Goal: Book appointment/travel/reservation

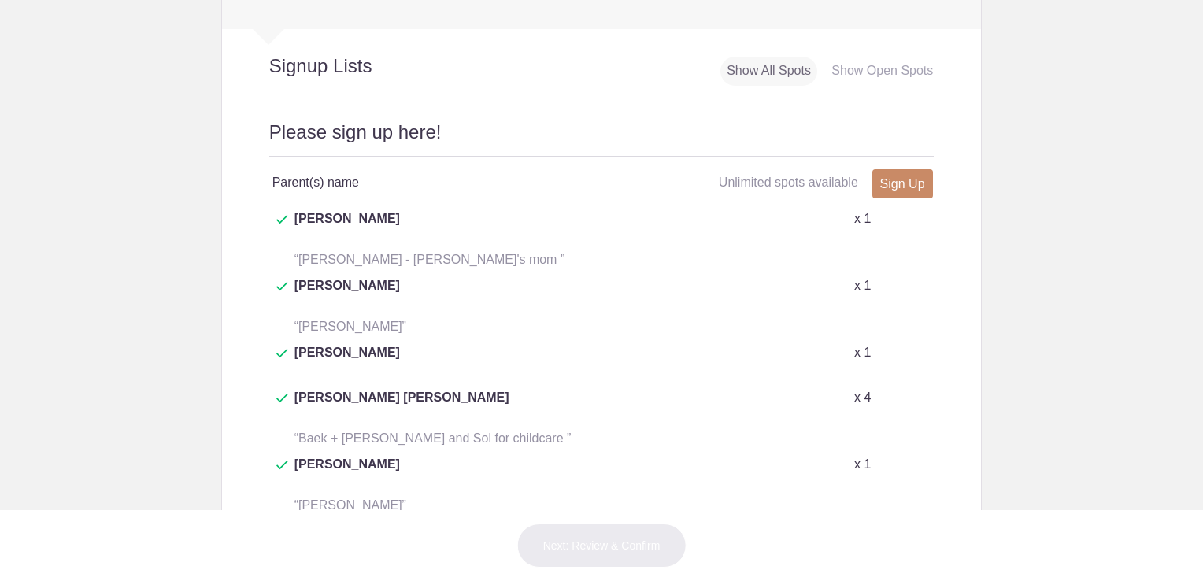
scroll to position [736, 0]
click at [327, 522] on button "+ Show more" at bounding box center [306, 547] width 75 height 50
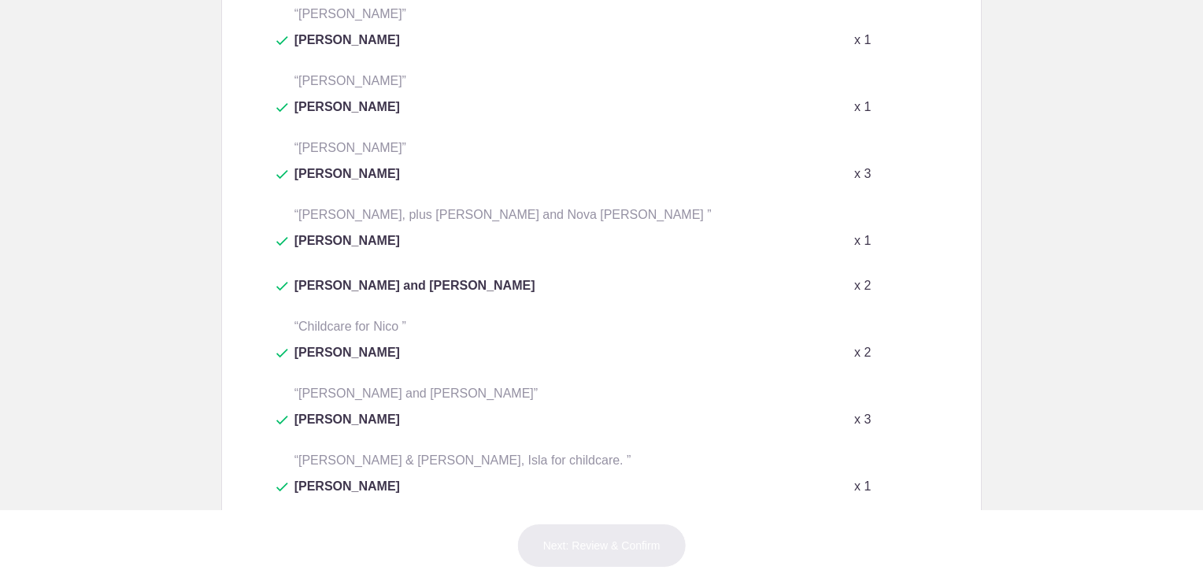
scroll to position [1219, 0]
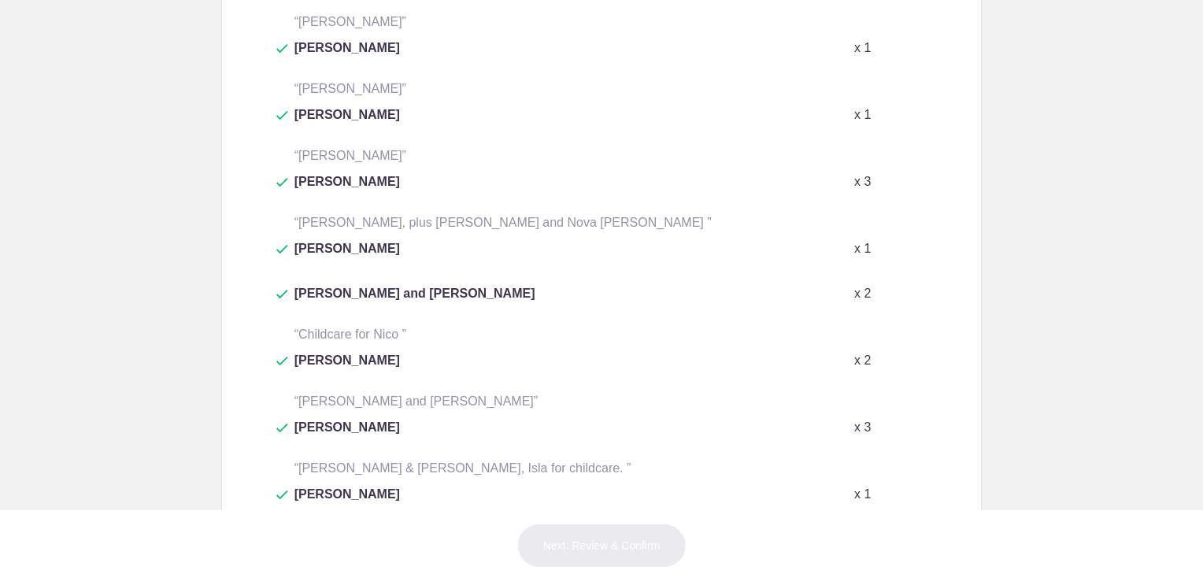
click at [327, 239] on div "Jaelynn Weisel x 1" at bounding box center [601, 261] width 665 height 45
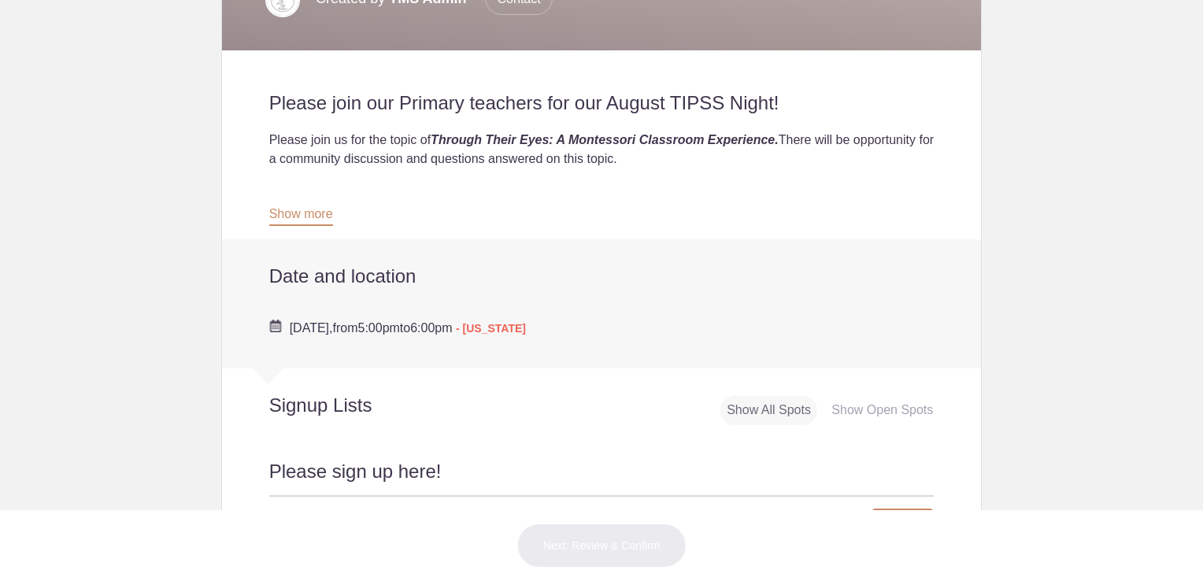
scroll to position [398, 0]
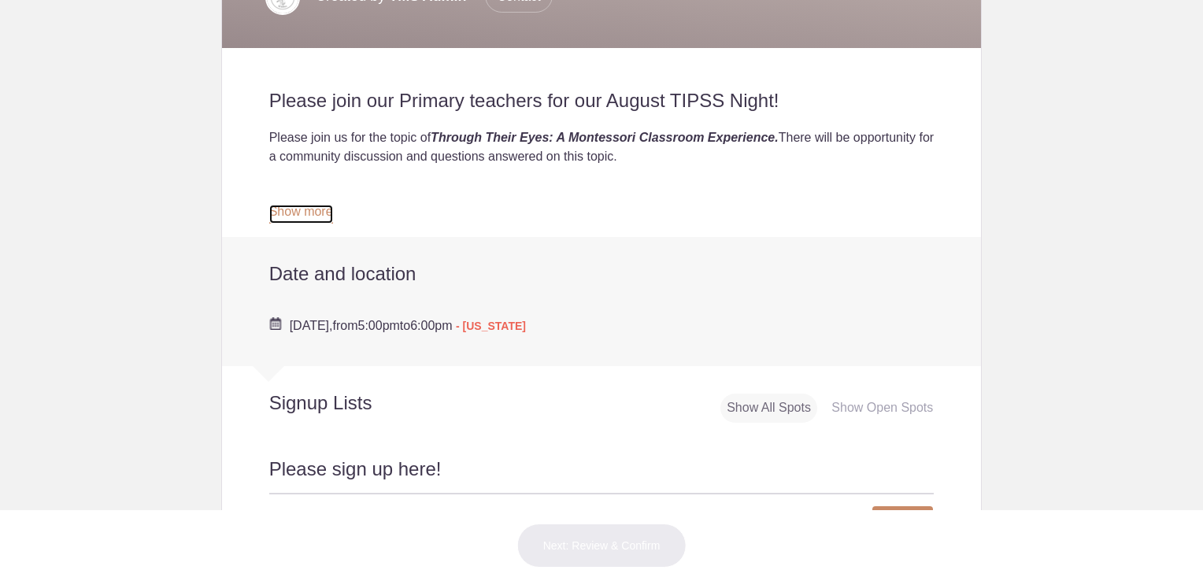
click at [322, 220] on link "Show more" at bounding box center [301, 214] width 64 height 19
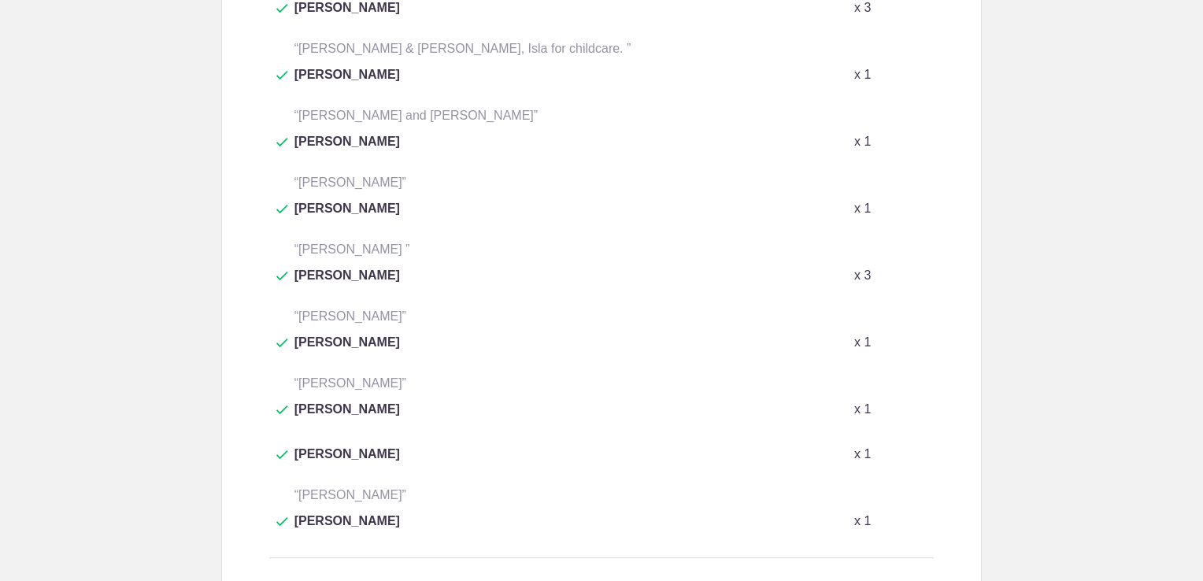
scroll to position [1668, 0]
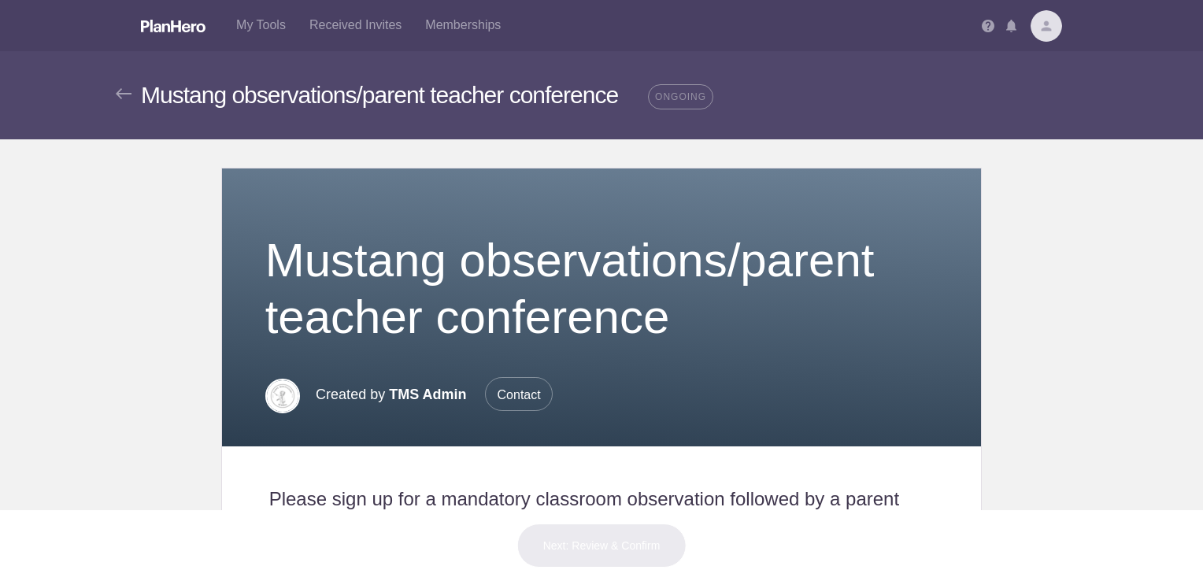
scroll to position [625, 0]
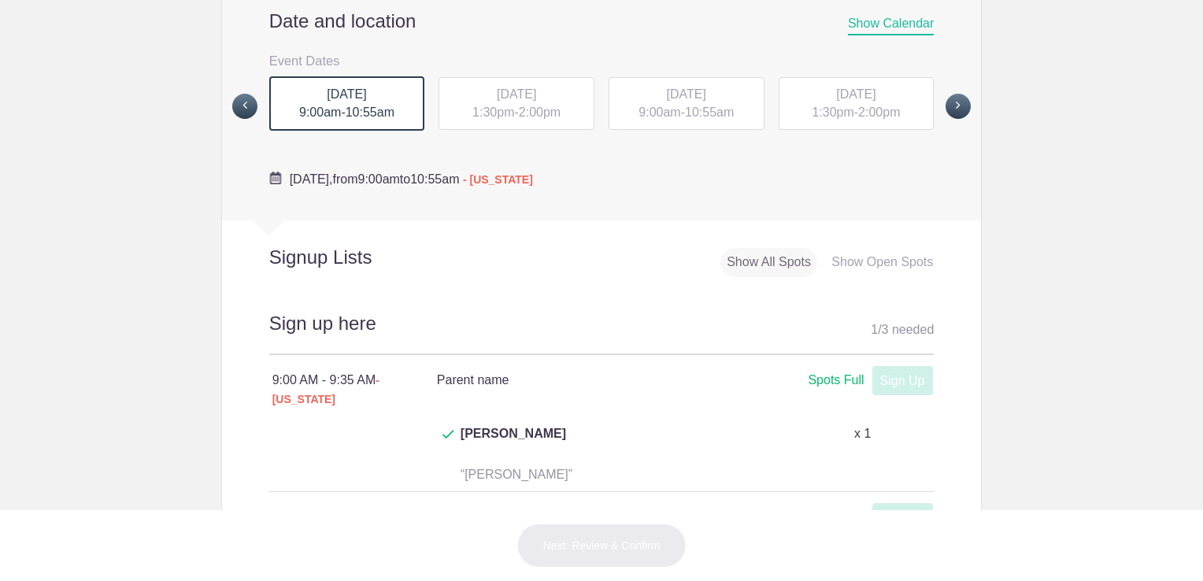
scroll to position [636, 0]
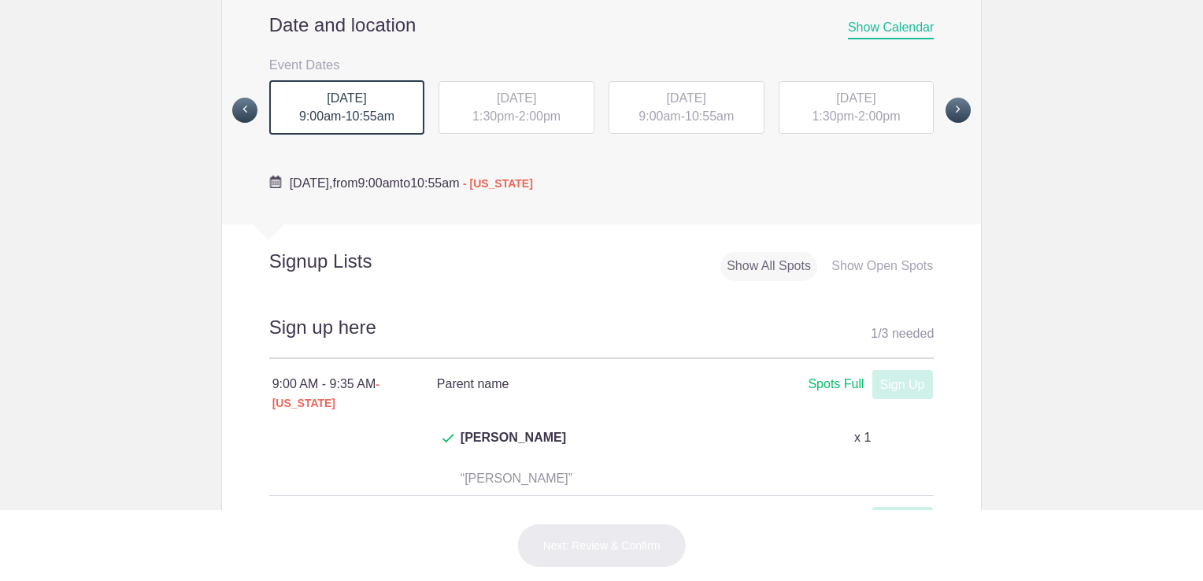
click at [497, 98] on span "[DATE]" at bounding box center [516, 97] width 39 height 13
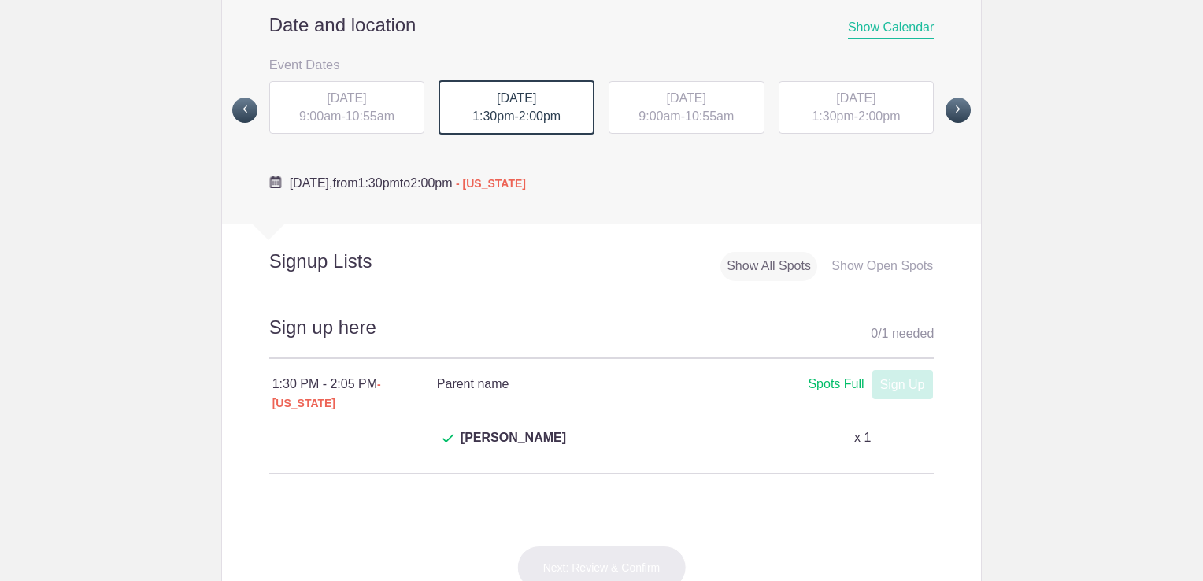
click at [670, 109] on span "9:00am" at bounding box center [660, 115] width 42 height 13
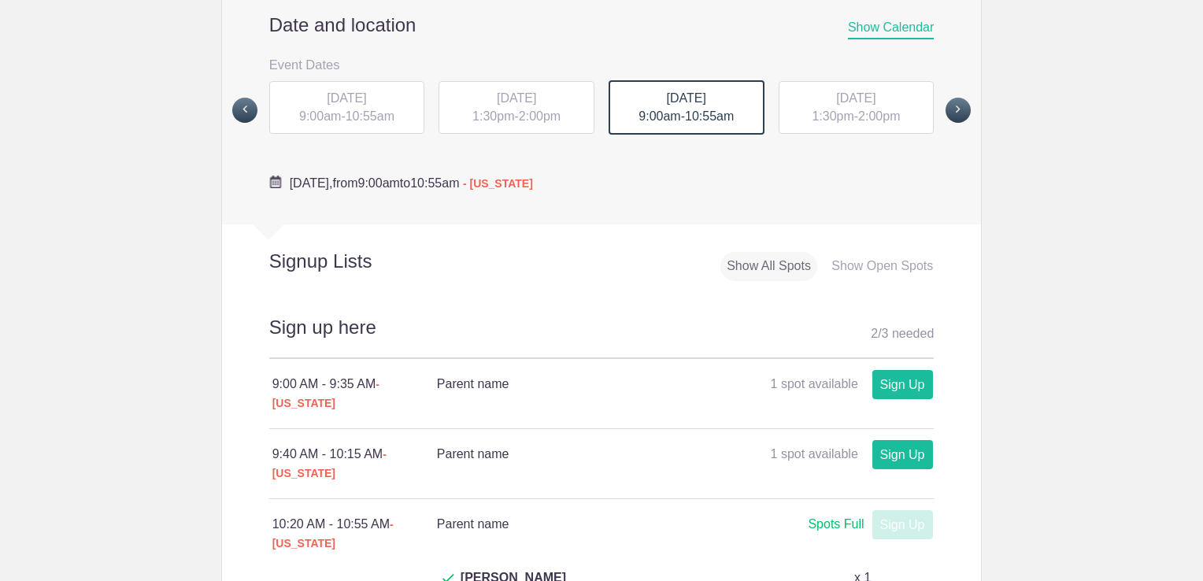
click at [825, 113] on span "1:30pm" at bounding box center [833, 115] width 42 height 13
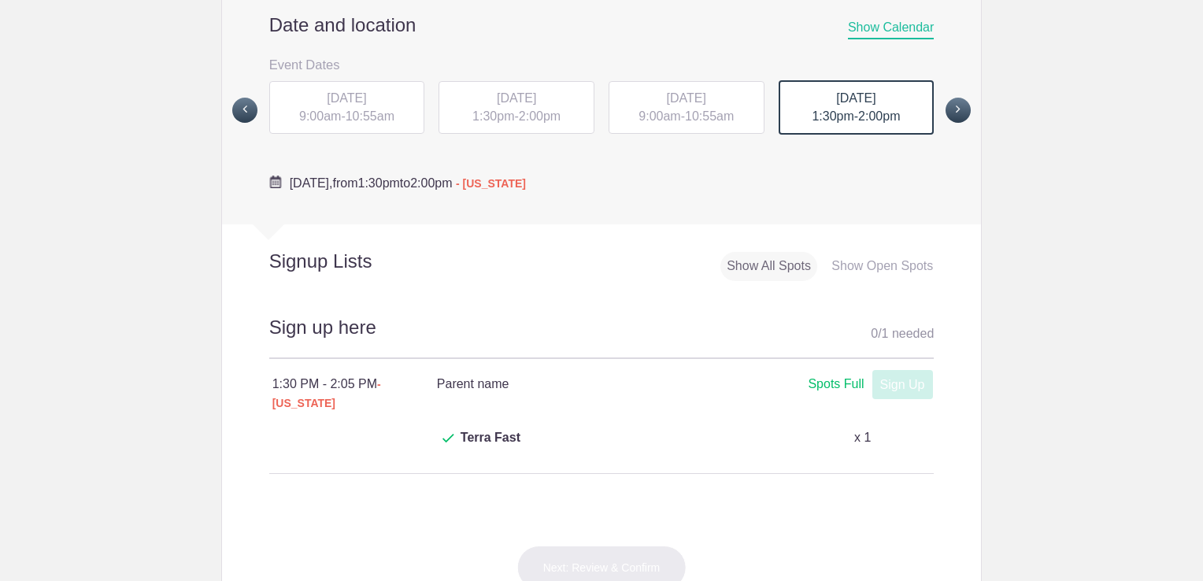
click at [706, 100] on span "TUE, Sep 30, 2025" at bounding box center [686, 97] width 39 height 13
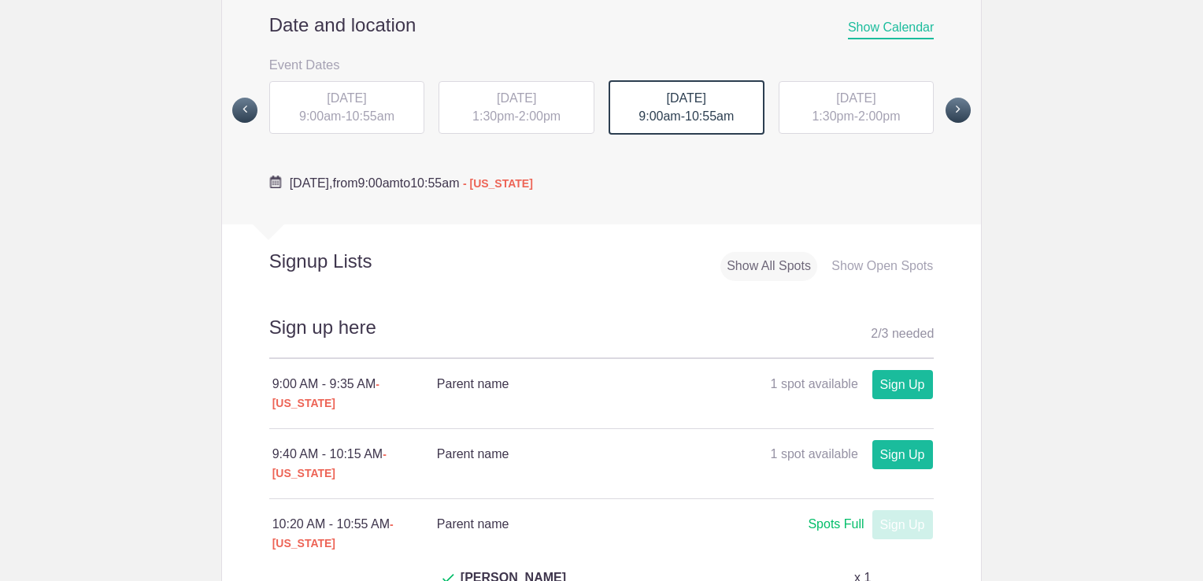
click at [536, 95] on span "MON, Sep 29, 2025" at bounding box center [516, 97] width 39 height 13
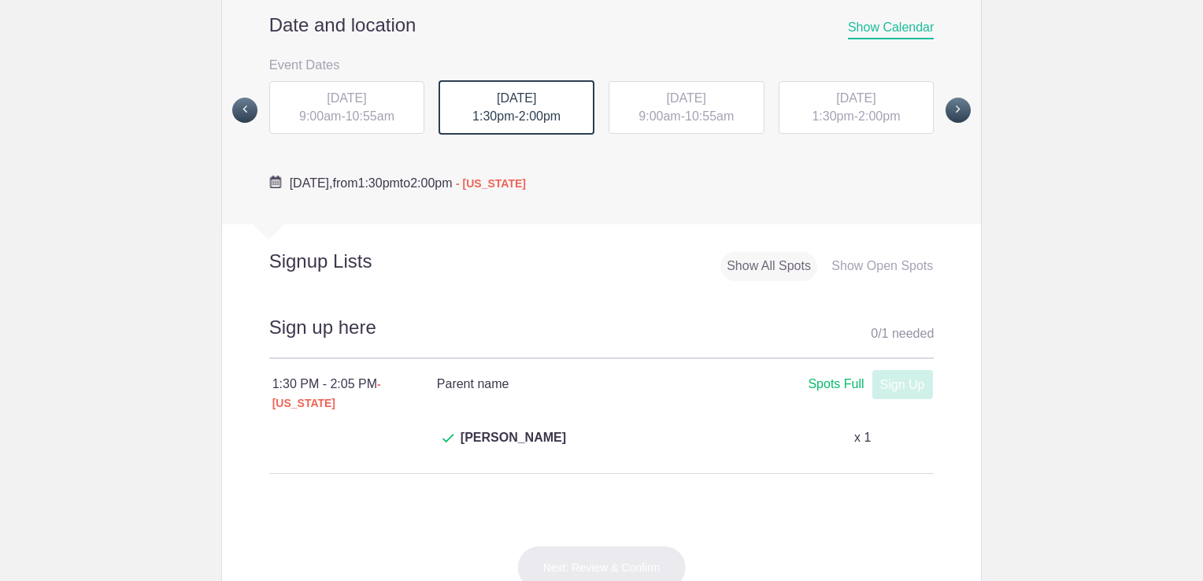
click at [856, 93] on span "TUE, Sep 30, 2025" at bounding box center [855, 97] width 39 height 13
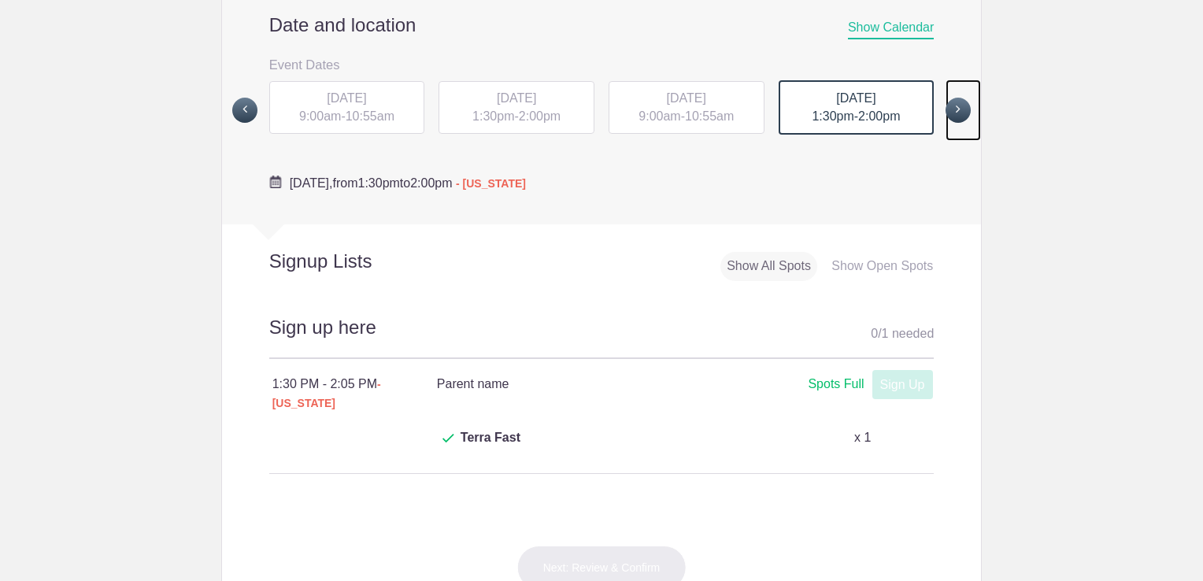
click at [952, 112] on span at bounding box center [958, 110] width 25 height 25
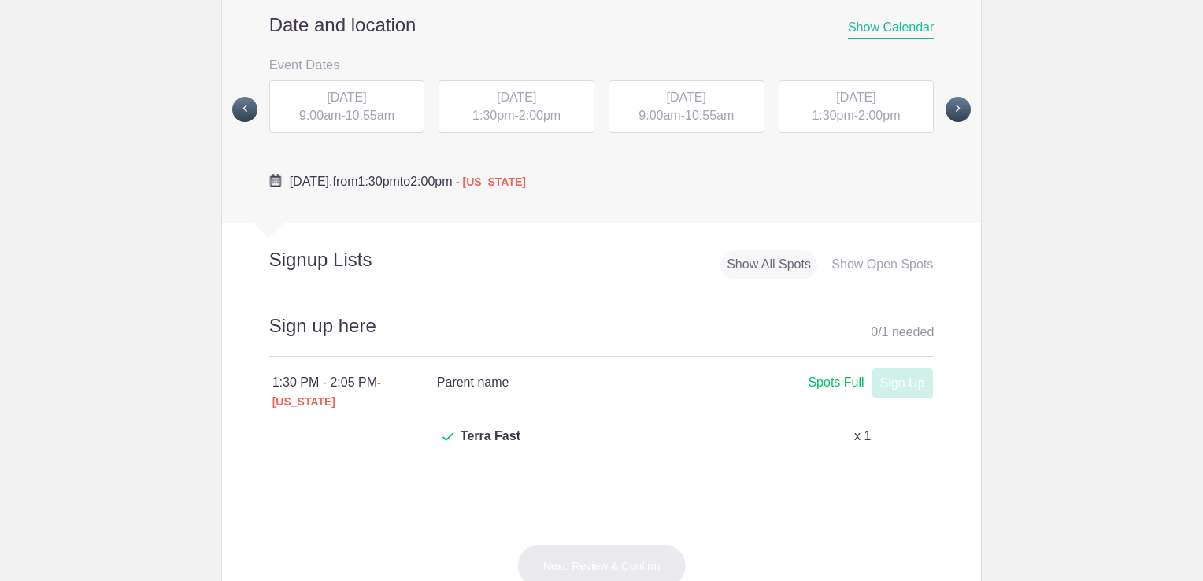
click at [365, 95] on span "WED, Oct 1, 2025" at bounding box center [346, 97] width 39 height 13
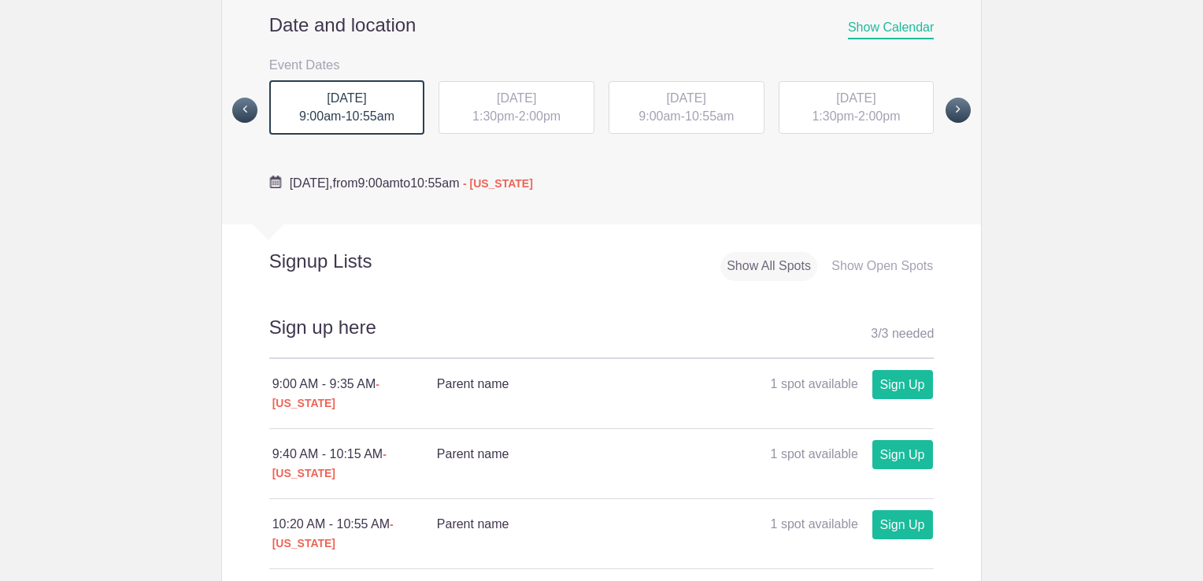
click at [450, 108] on div "WED, Oct 1, 2025 1:30pm - 2:00pm" at bounding box center [517, 108] width 156 height 54
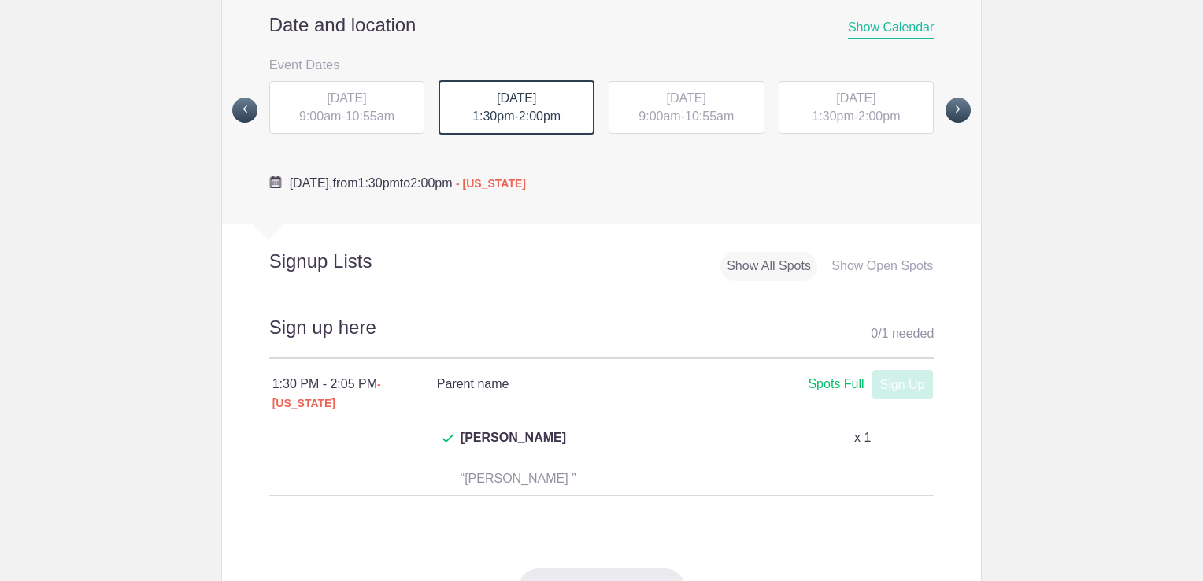
click at [621, 112] on div "THU, Oct 2, 2025 9:00am - 10:55am" at bounding box center [687, 108] width 156 height 54
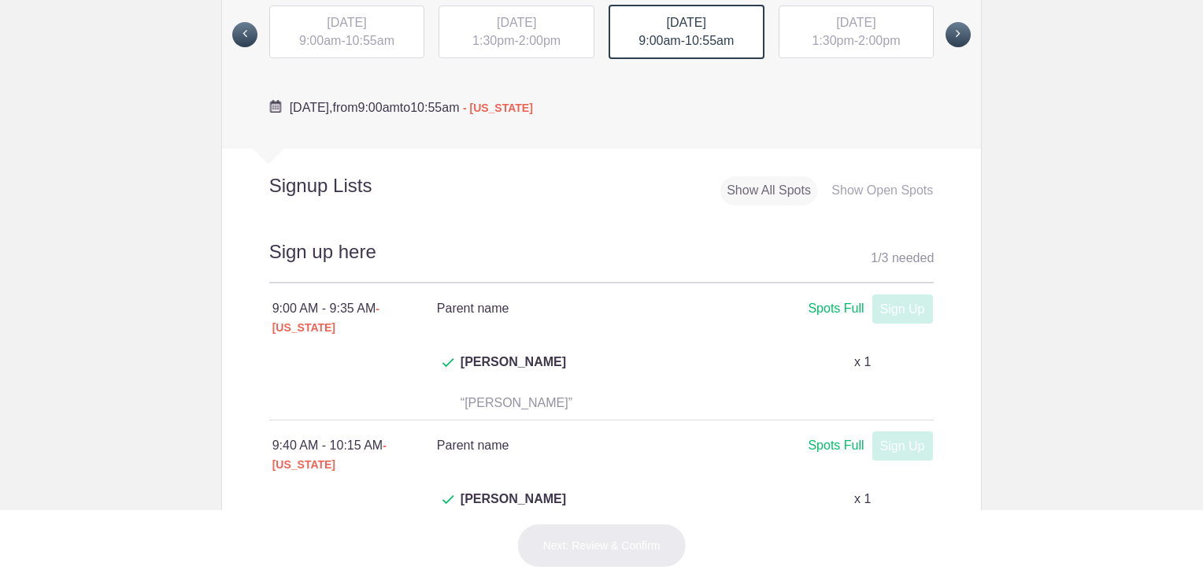
scroll to position [702, 0]
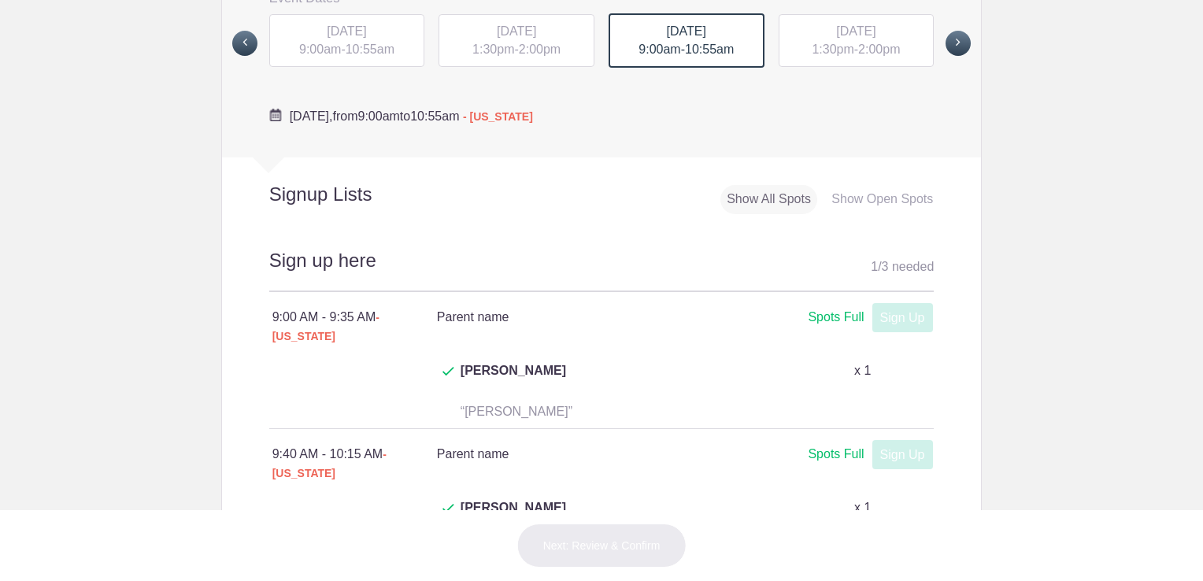
click at [843, 65] on div "THU, Oct 2, 2025 1:30pm - 2:00pm" at bounding box center [857, 41] width 156 height 54
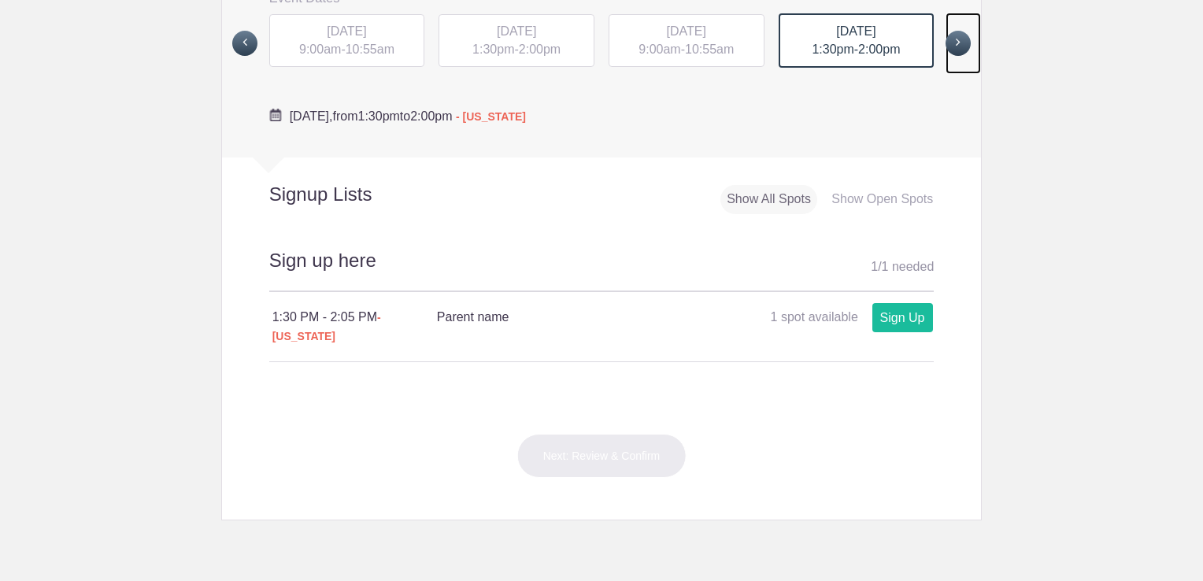
click at [951, 46] on span at bounding box center [958, 43] width 25 height 25
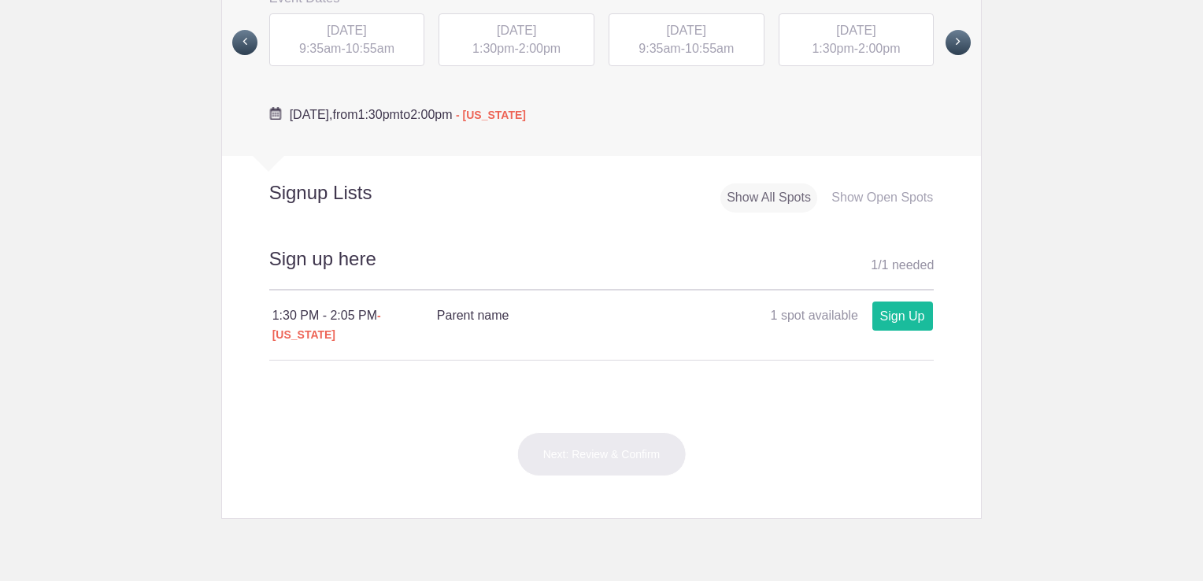
click at [345, 36] on div "MON, Oct 13, 2025 9:35am - 10:55am" at bounding box center [347, 40] width 156 height 54
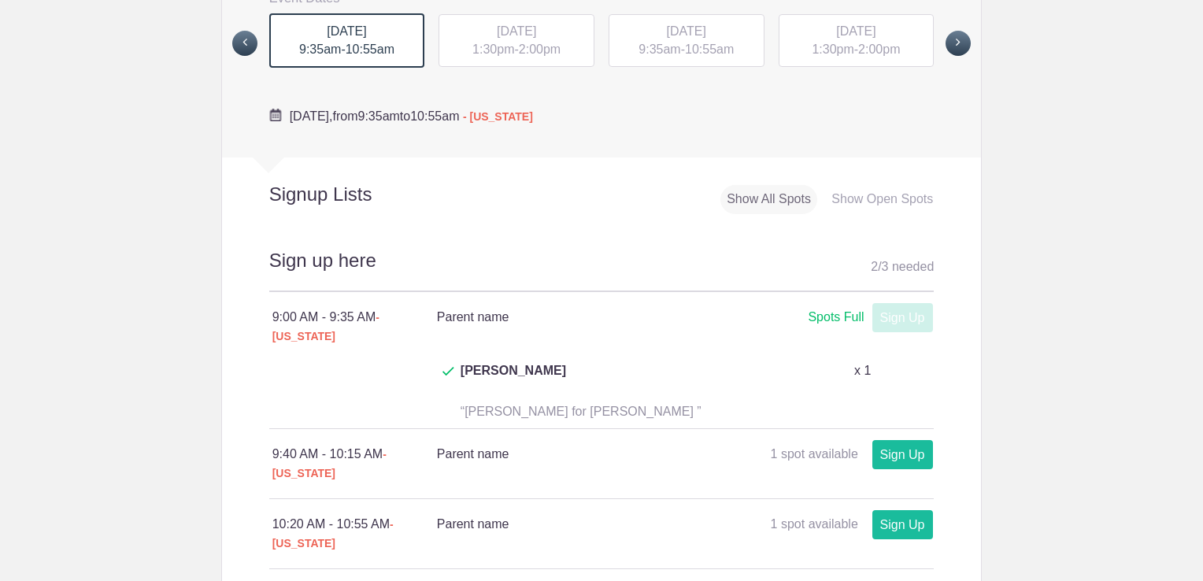
click at [457, 50] on div "MON, Oct 13, 2025 1:30pm - 2:00pm" at bounding box center [517, 41] width 156 height 54
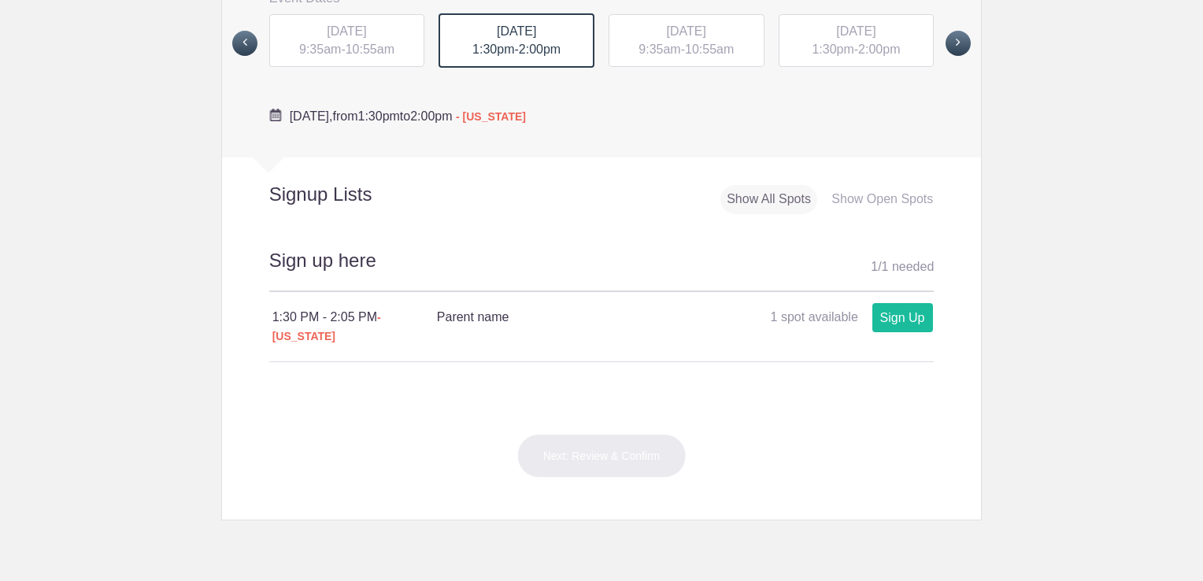
click at [683, 39] on div "TUE, Oct 14, 2025 9:35am - 10:55am" at bounding box center [687, 41] width 156 height 54
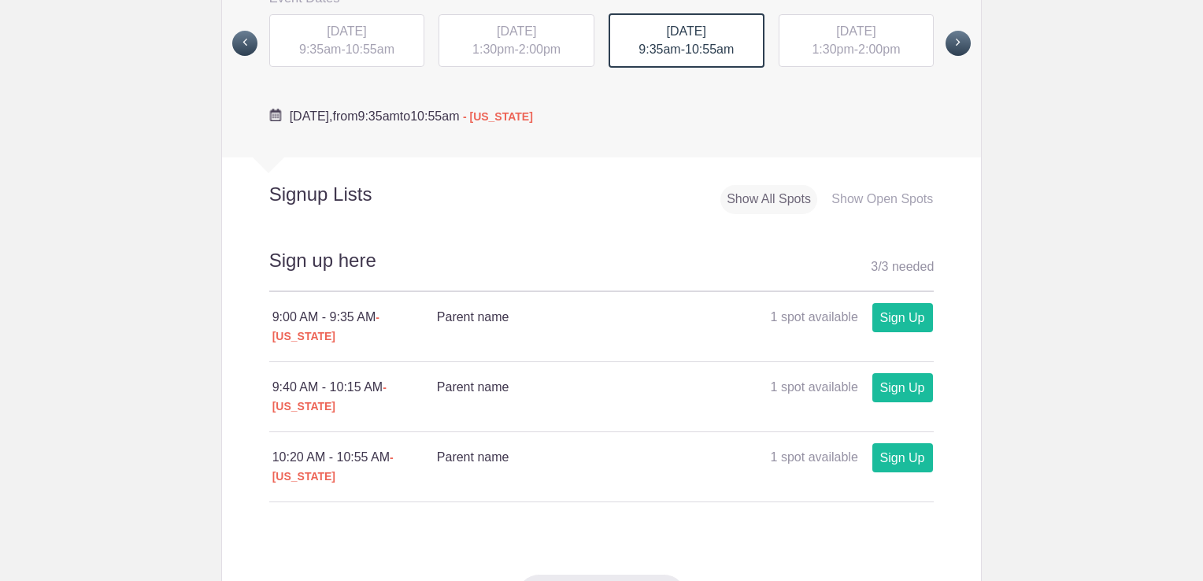
click at [854, 30] on span "TUE, Oct 14, 2025" at bounding box center [855, 30] width 39 height 13
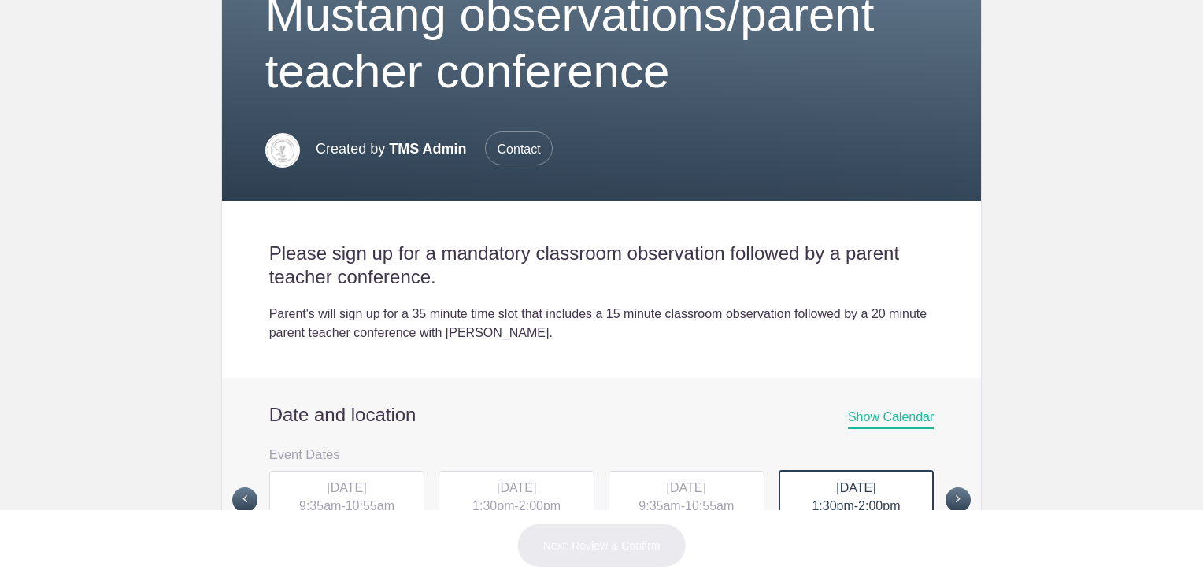
scroll to position [236, 0]
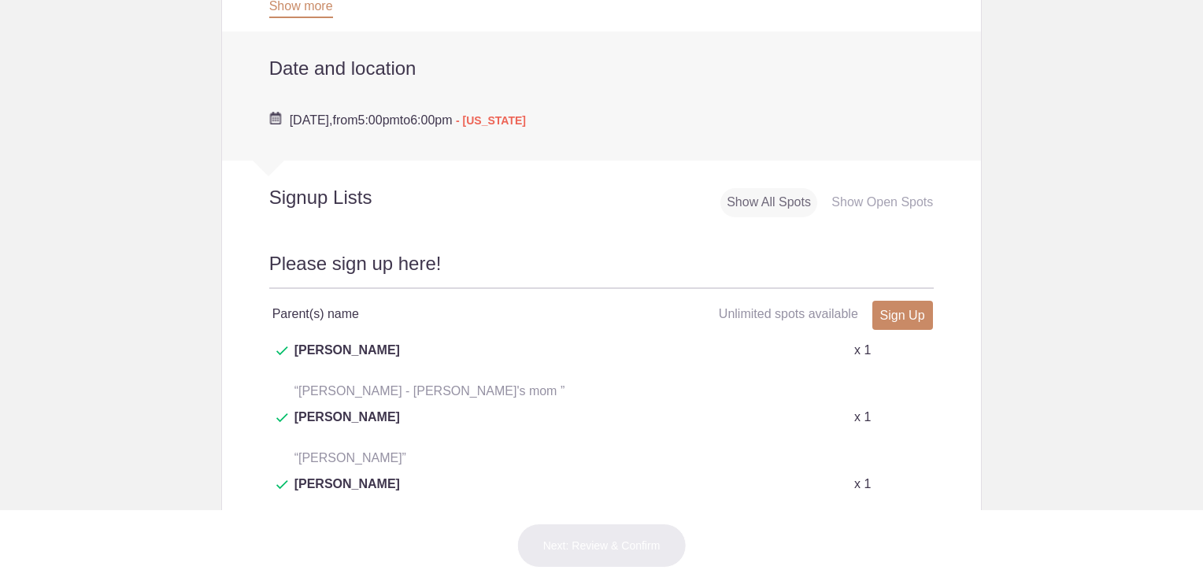
scroll to position [603, 0]
